Goal: Transaction & Acquisition: Purchase product/service

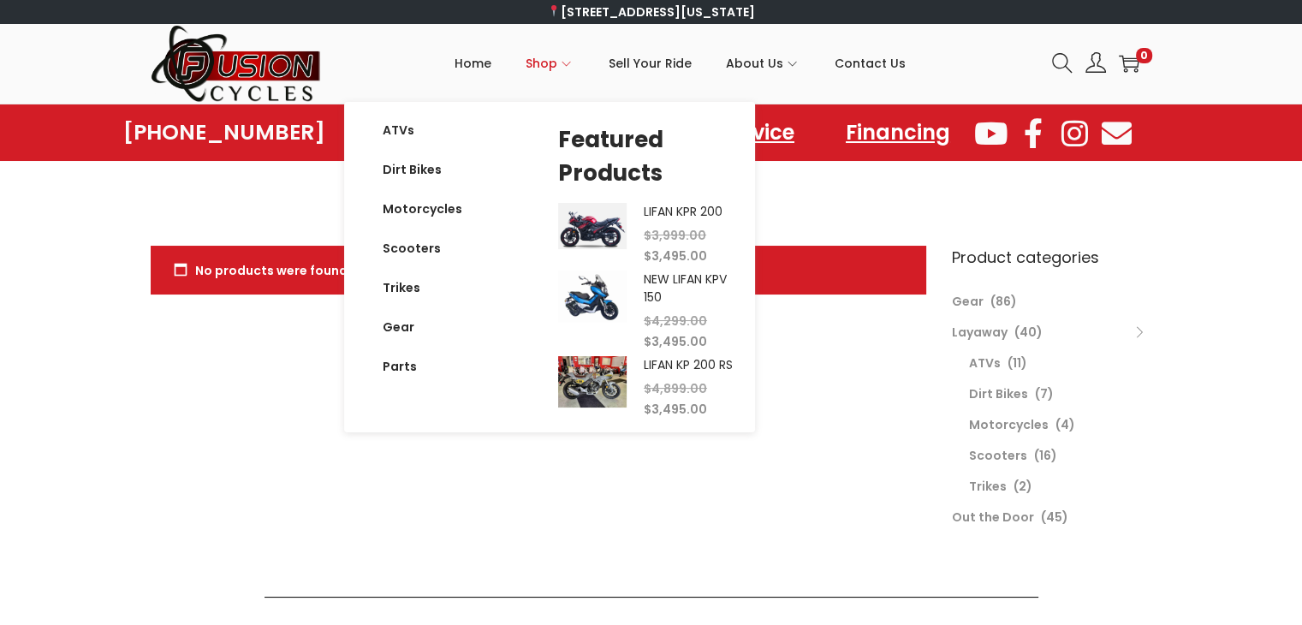
click at [668, 234] on span "$ 3,999.00" at bounding box center [675, 235] width 62 height 17
click at [667, 298] on link "NEW LIFAN KPV 150" at bounding box center [685, 287] width 83 height 35
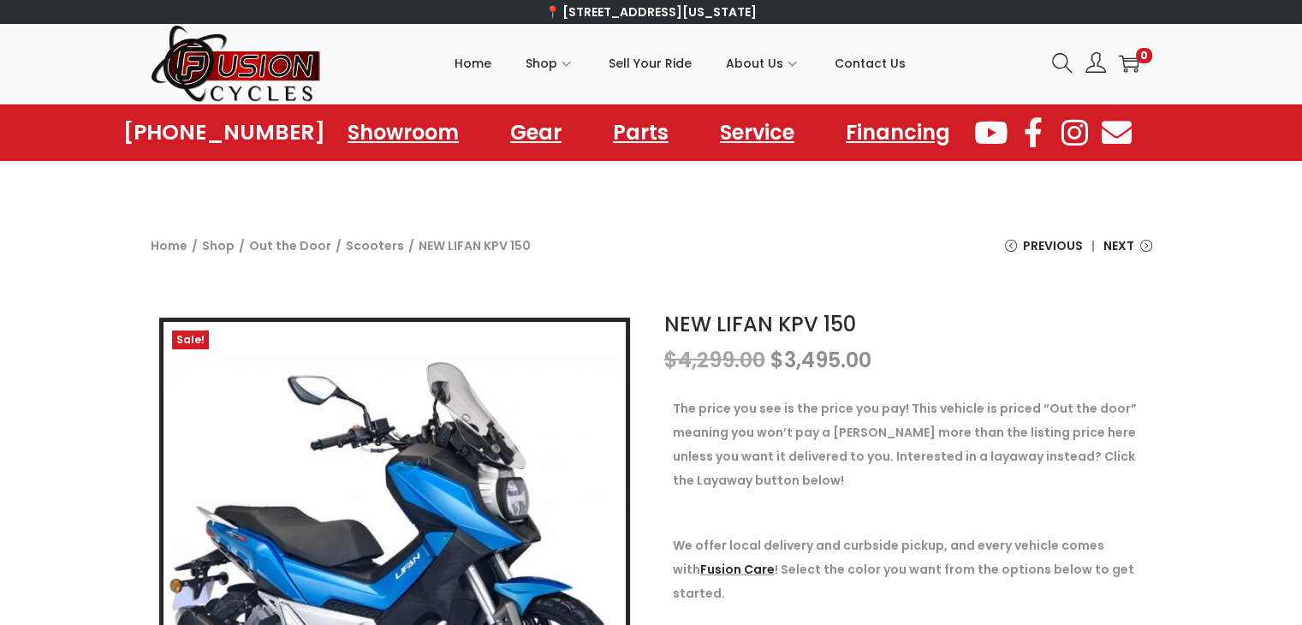
drag, startPoint x: 0, startPoint y: 0, endPoint x: 178, endPoint y: 1, distance: 178.0
click at [0, 166] on div "20% OFF ALL SCOOTERS AND ATVS THIS WEEKEND ONLY! Click here to get started 20% …" at bounding box center [651, 182] width 1302 height 43
